Goal: Contribute content

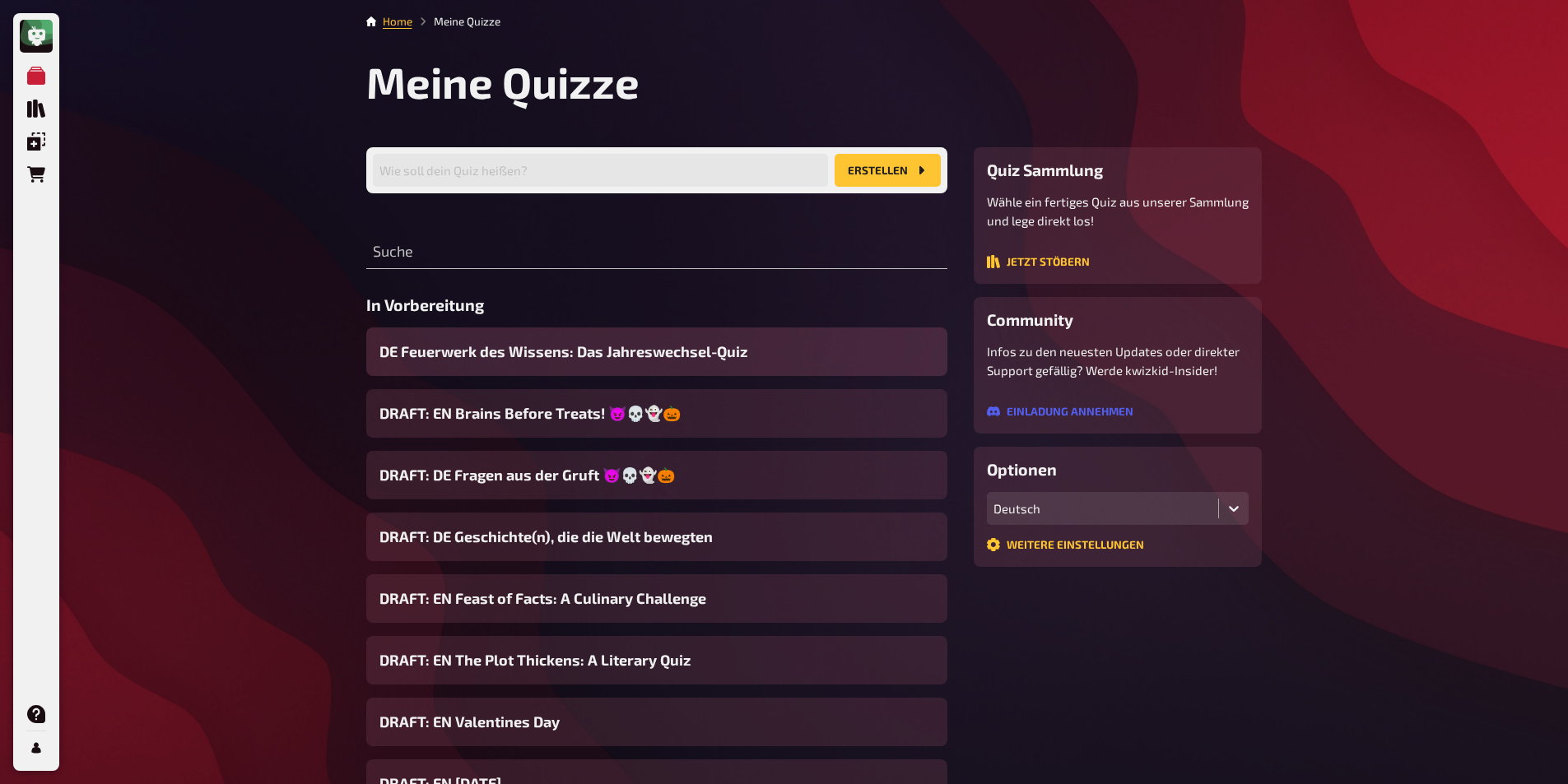
click at [417, 345] on span "DE Feuerwerk des Wissens: Das Jahreswechsel-Quiz" at bounding box center [563, 351] width 368 height 22
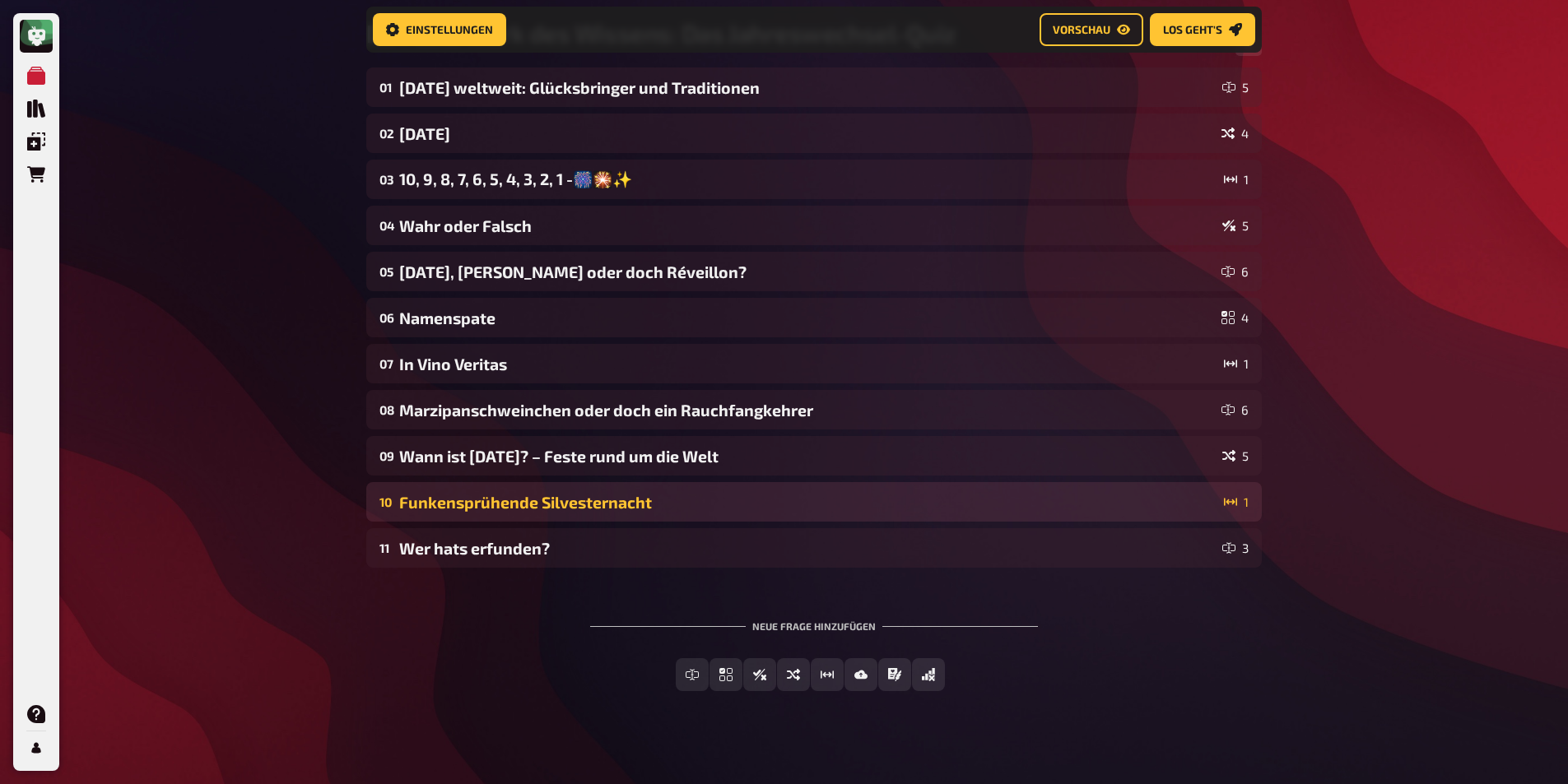
scroll to position [167, 0]
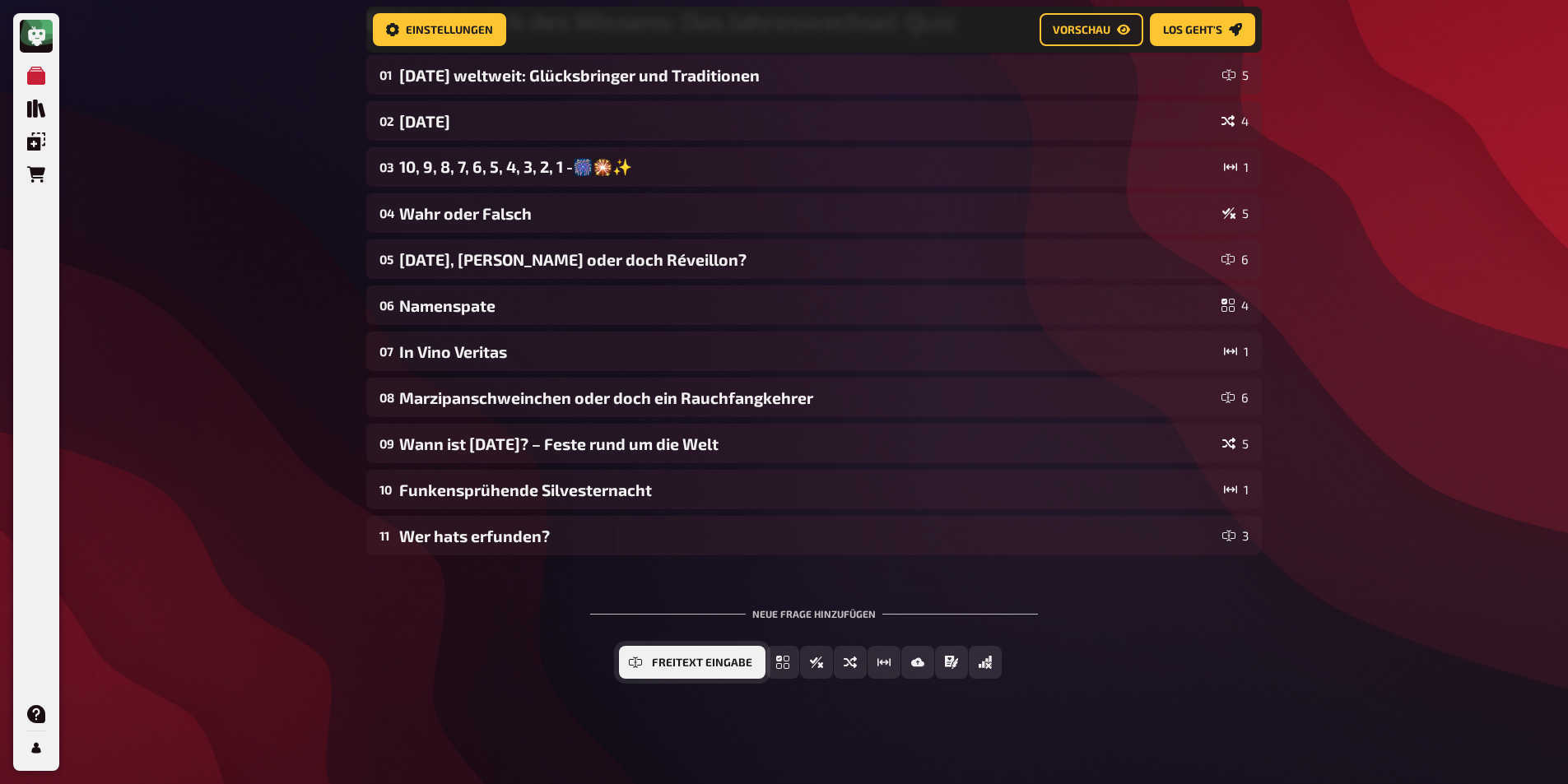
click at [686, 679] on button "Freitext Eingabe" at bounding box center [692, 663] width 147 height 33
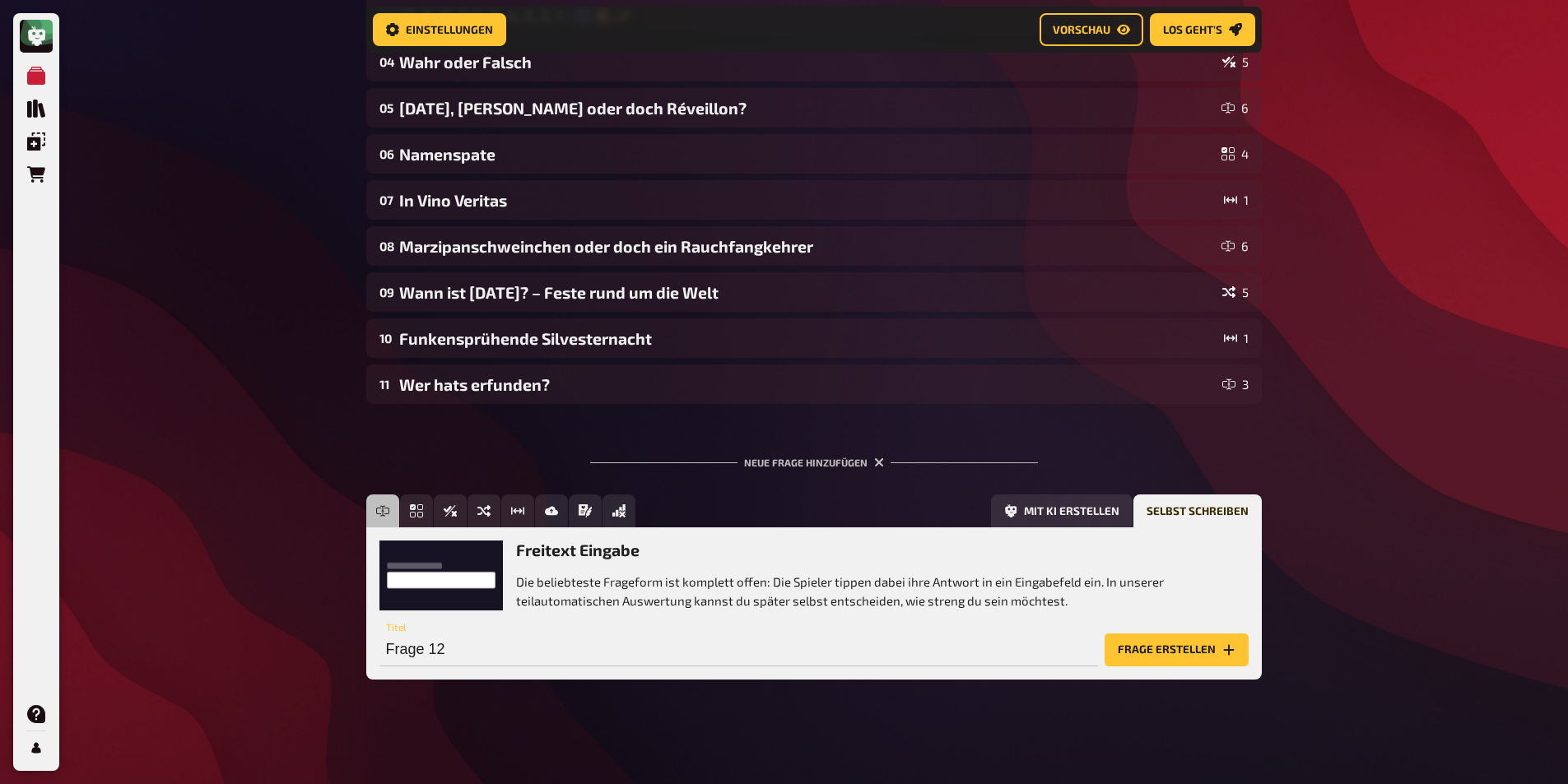
scroll to position [319, 0]
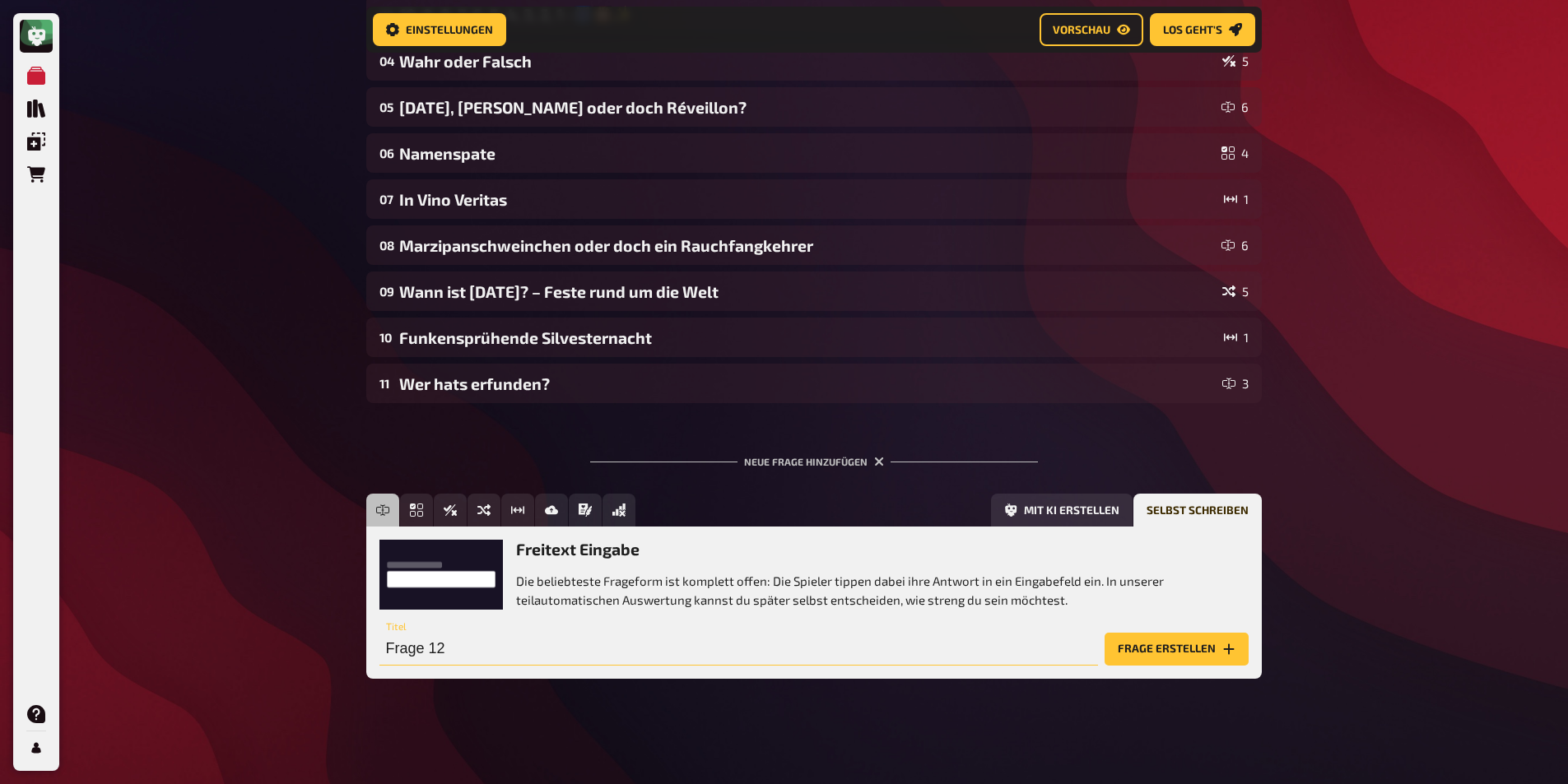
click at [649, 652] on input "Frage 12" at bounding box center [739, 649] width 718 height 33
click at [475, 647] on input "We built this City" at bounding box center [739, 649] width 718 height 33
type input "We built this city"
click at [1129, 662] on button "Frage erstellen" at bounding box center [1177, 649] width 144 height 33
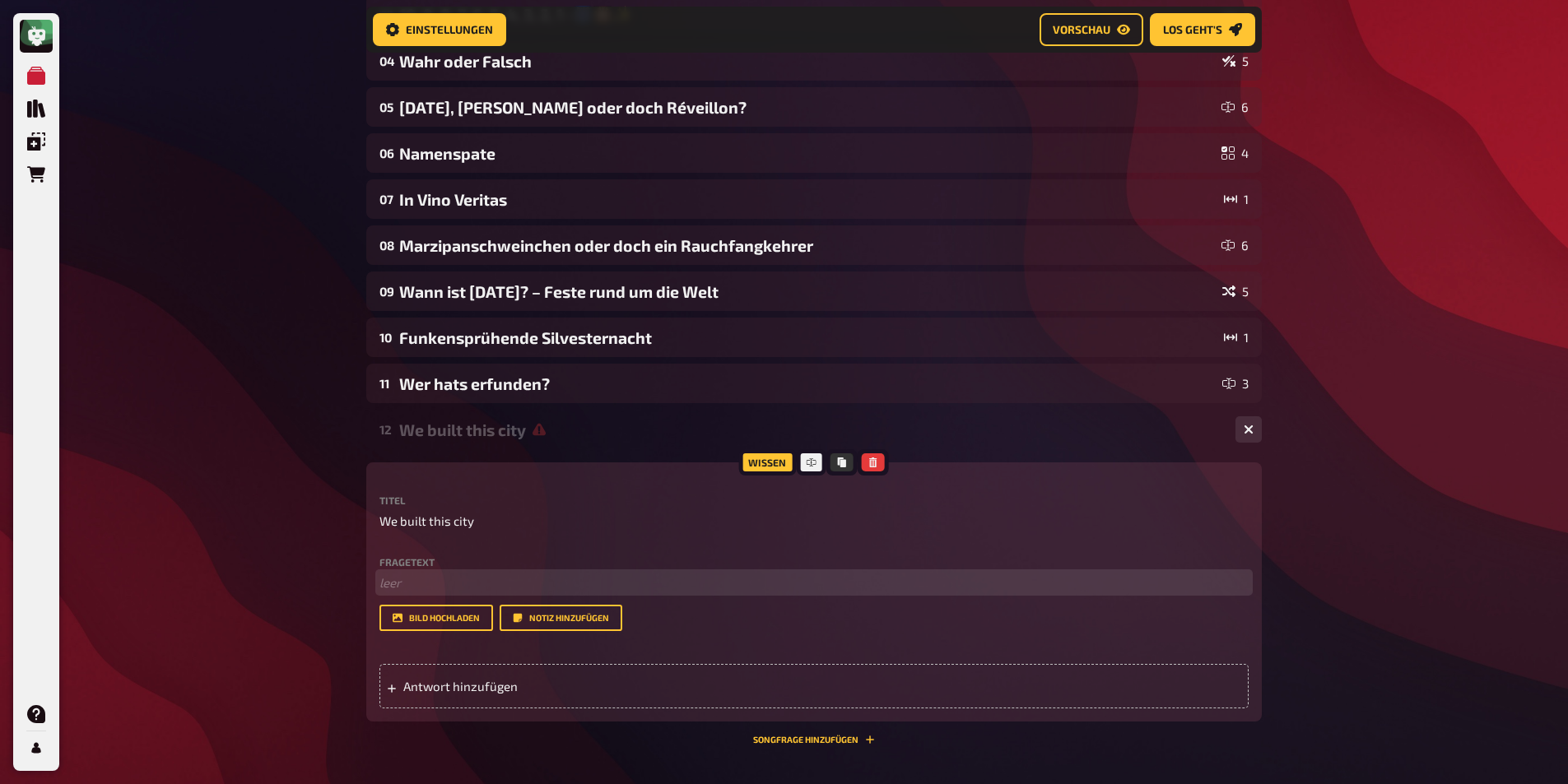
click at [447, 587] on p "﻿ leer" at bounding box center [814, 583] width 869 height 19
click at [381, 575] on span "Erkennst du die Städte" at bounding box center [443, 582] width 127 height 15
click at [1072, 583] on p "Ca. 1 Milliarde Menschen sehen das Neujahrsfeuerwerk in [GEOGRAPHIC_DATA] jedes…" at bounding box center [814, 583] width 869 height 19
click at [1066, 580] on span "Ca. 1 Milliarde Menschen sehen das Neujahrsfeuerwerk in [GEOGRAPHIC_DATA] jedes…" at bounding box center [805, 582] width 851 height 15
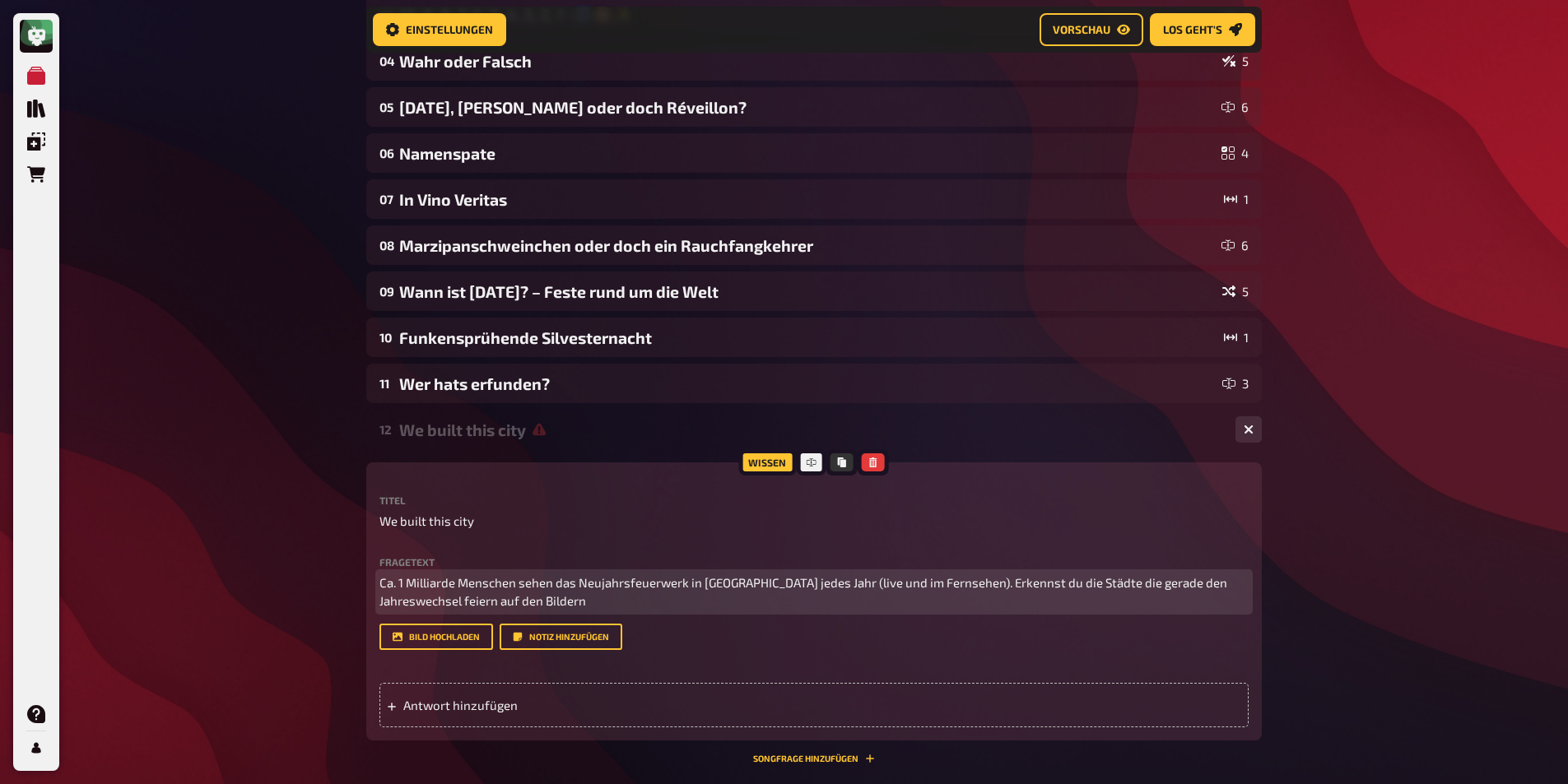
click at [555, 596] on p "Ca. 1 Milliarde Menschen sehen das Neujahrsfeuerwerk in [GEOGRAPHIC_DATA] jedes…" at bounding box center [814, 592] width 869 height 37
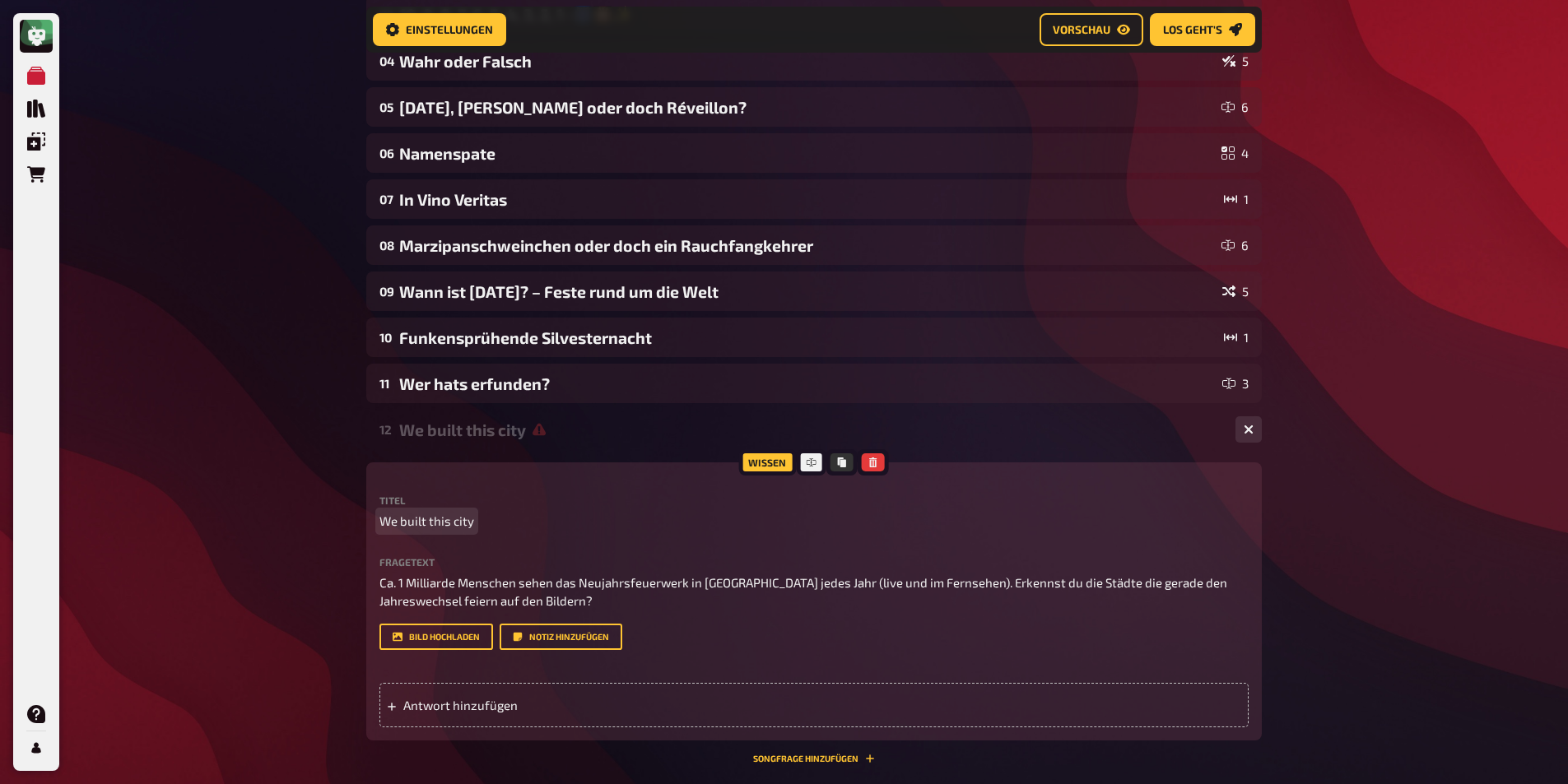
click at [347, 512] on div "Meine Quizze Quiz Sammlung Einblendungen Bestellungen Hilfe Profil Home Meine Q…" at bounding box center [784, 343] width 1568 height 1324
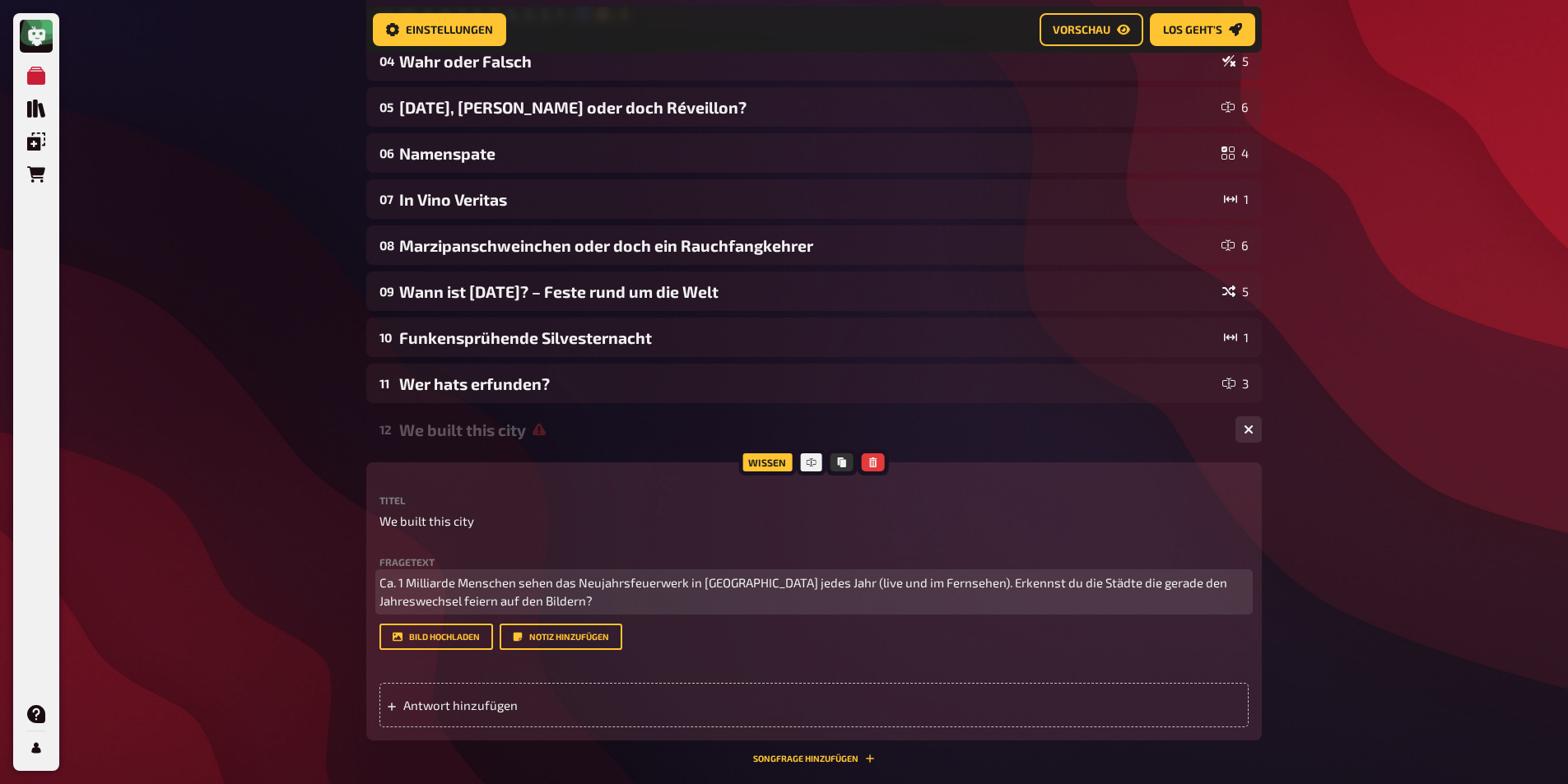
click at [514, 593] on p "Ca. 1 Milliarde Menschen sehen das Neujahrsfeuerwerk in [GEOGRAPHIC_DATA] jedes…" at bounding box center [814, 592] width 869 height 37
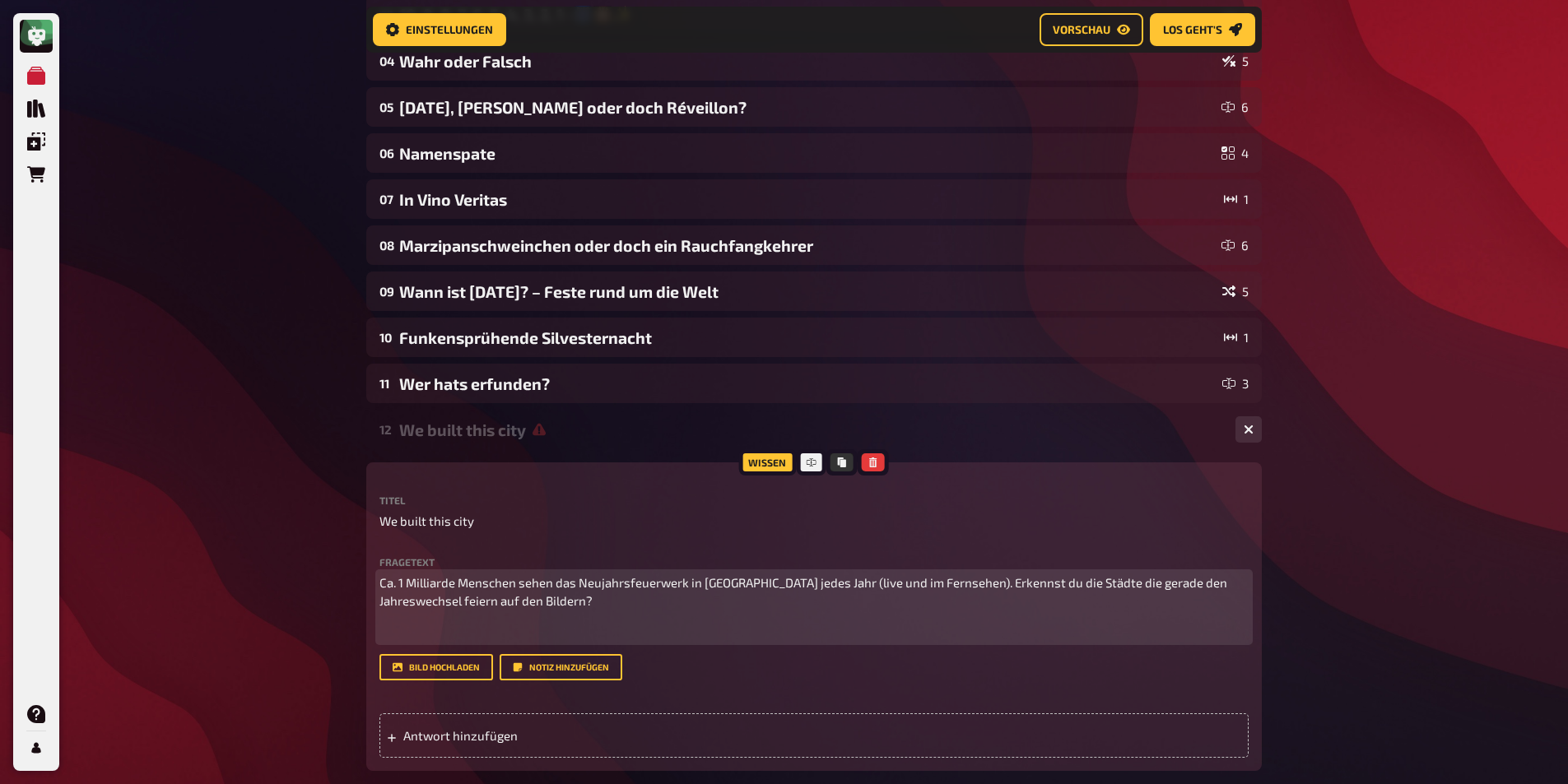
click at [807, 583] on span "Ca. 1 Milliarde Menschen sehen das Neujahrsfeuerwerk in [GEOGRAPHIC_DATA] jedes…" at bounding box center [805, 592] width 851 height 34
